Goal: Task Accomplishment & Management: Use online tool/utility

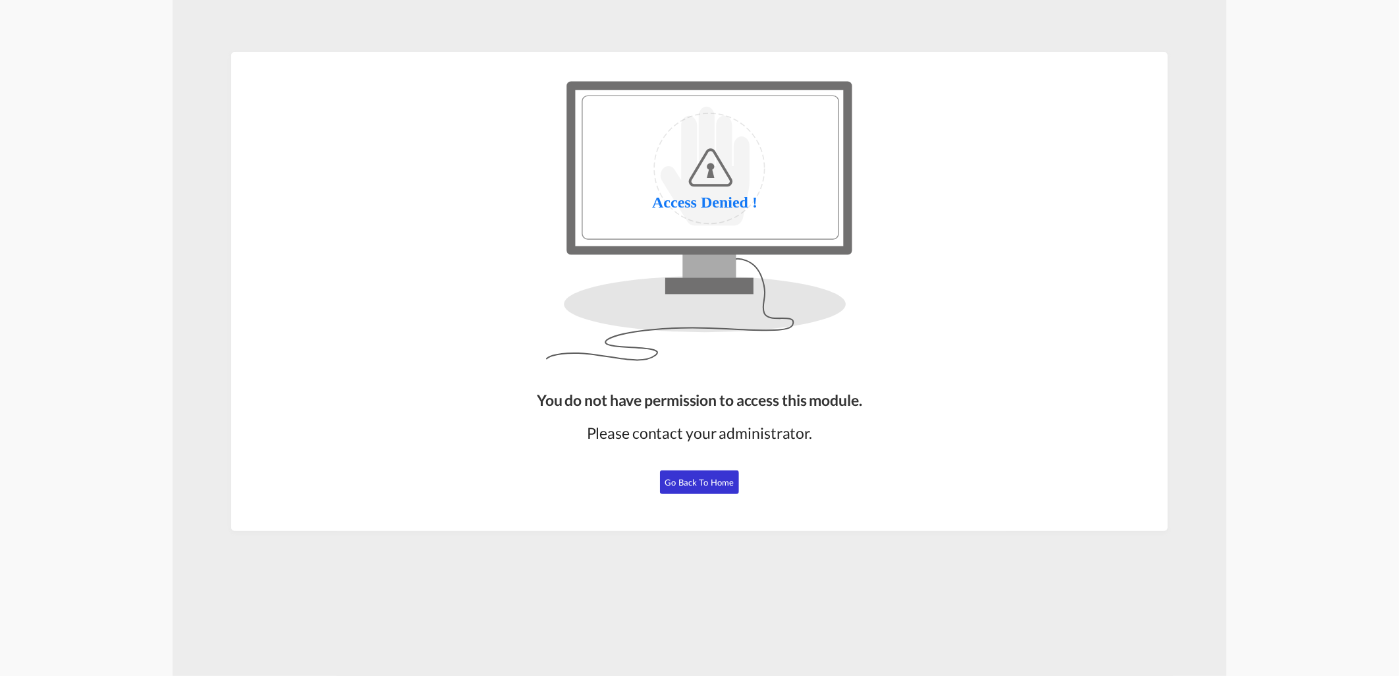
drag, startPoint x: 720, startPoint y: 466, endPoint x: 716, endPoint y: 477, distance: 12.5
click at [716, 477] on div "You do not have permission to access this module. Please contact your administr…" at bounding box center [699, 455] width 336 height 142
click at [715, 482] on span "Go Back to Home" at bounding box center [699, 482] width 69 height 11
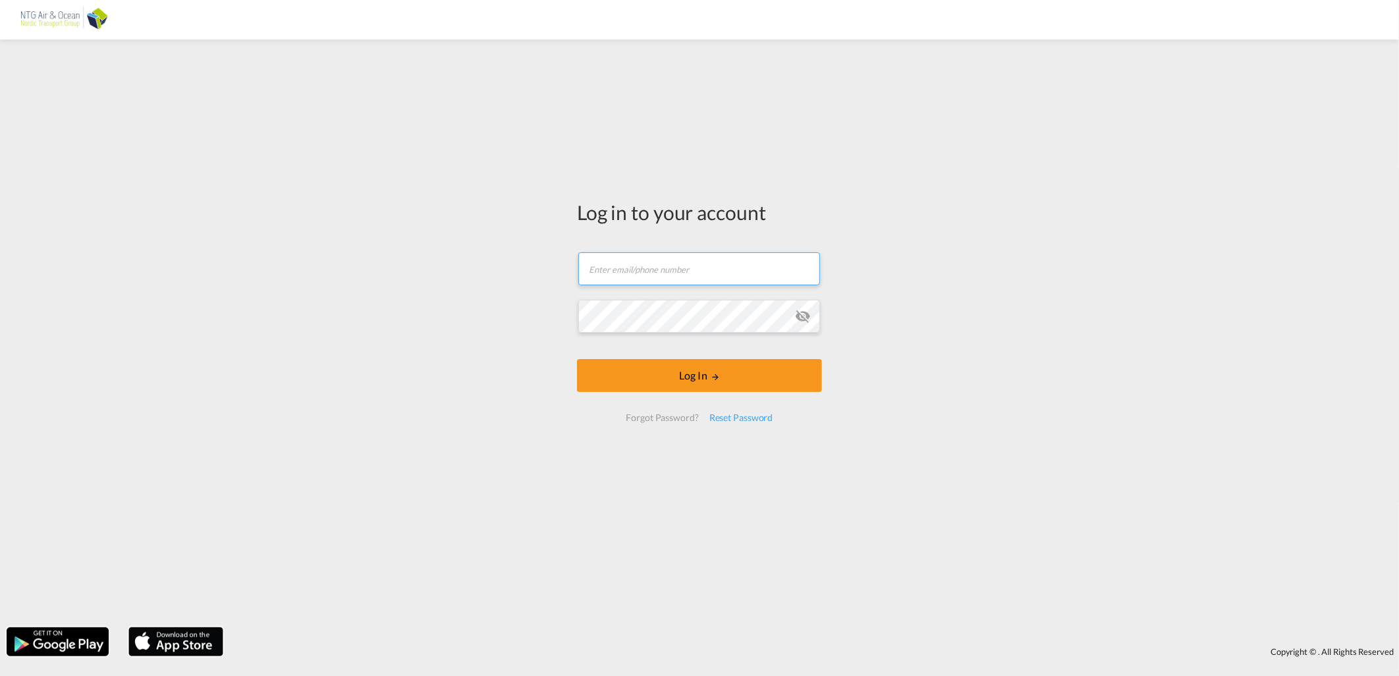
type input "[EMAIL_ADDRESS][DOMAIN_NAME]"
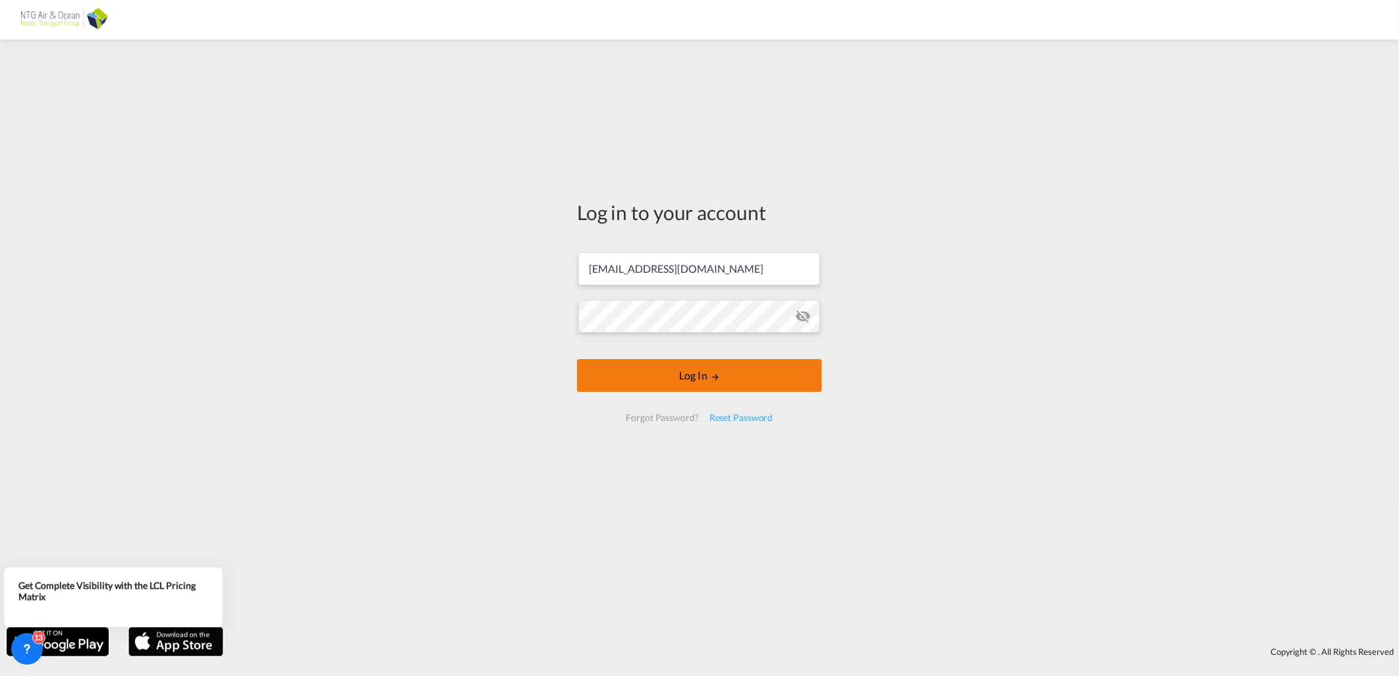
click at [736, 373] on button "Log In" at bounding box center [699, 375] width 245 height 33
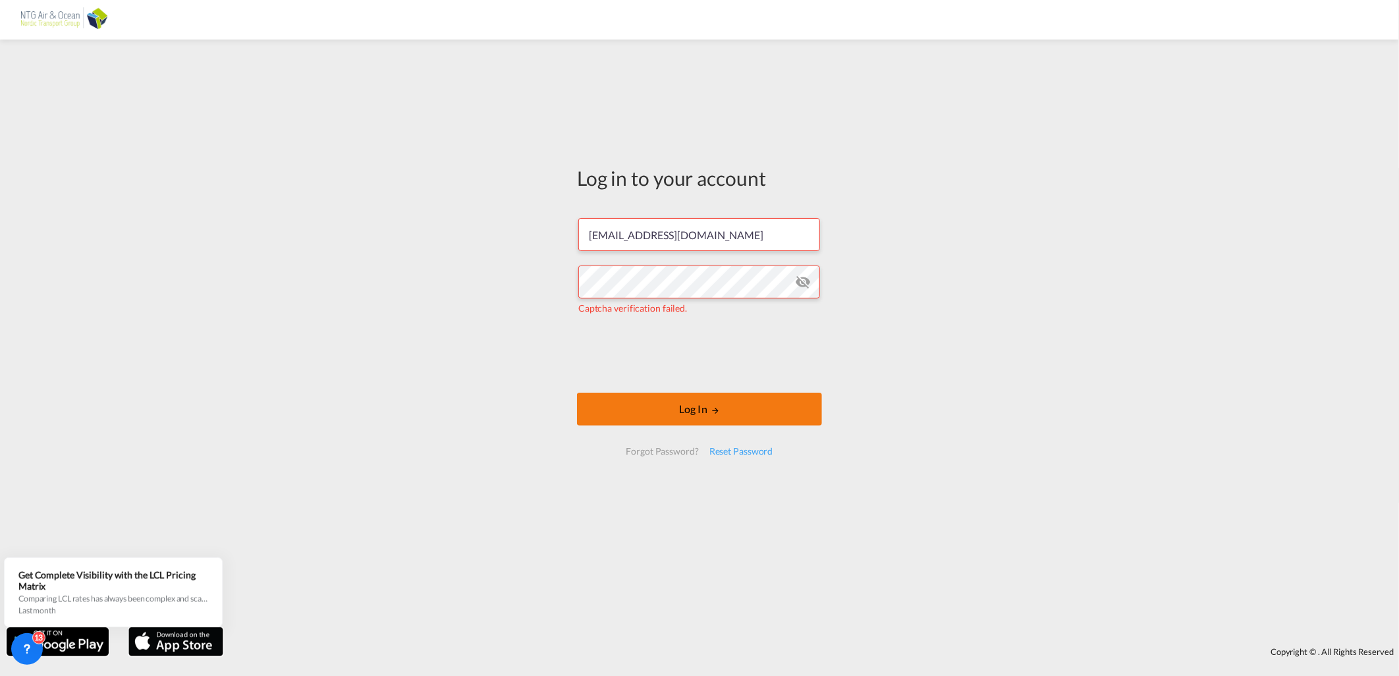
click at [688, 395] on button "Log In" at bounding box center [699, 408] width 245 height 33
